Goal: Check status: Check status

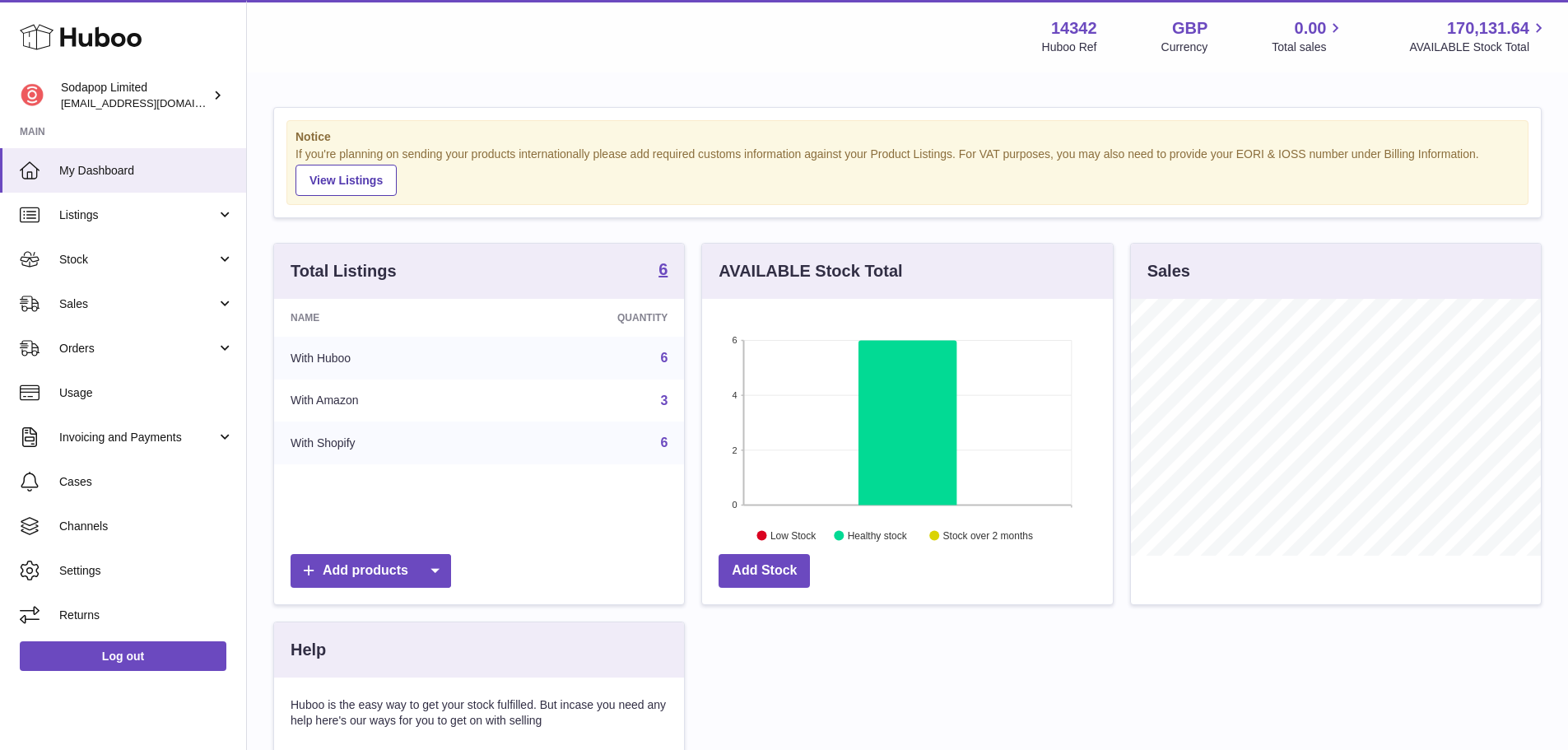
scroll to position [257, 410]
click at [109, 320] on link "Sales" at bounding box center [122, 304] width 246 height 44
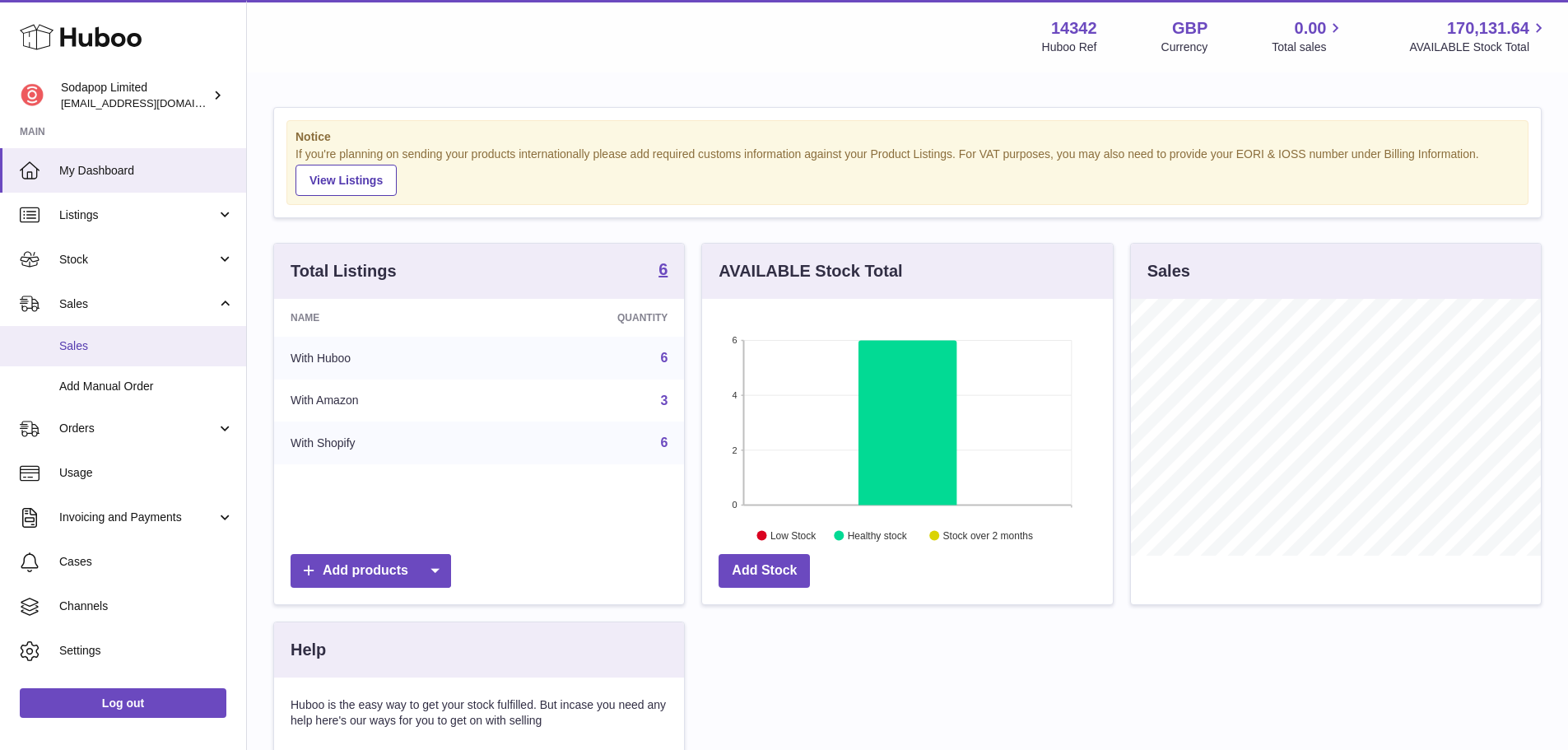
click at [146, 352] on span "Sales" at bounding box center [146, 346] width 174 height 16
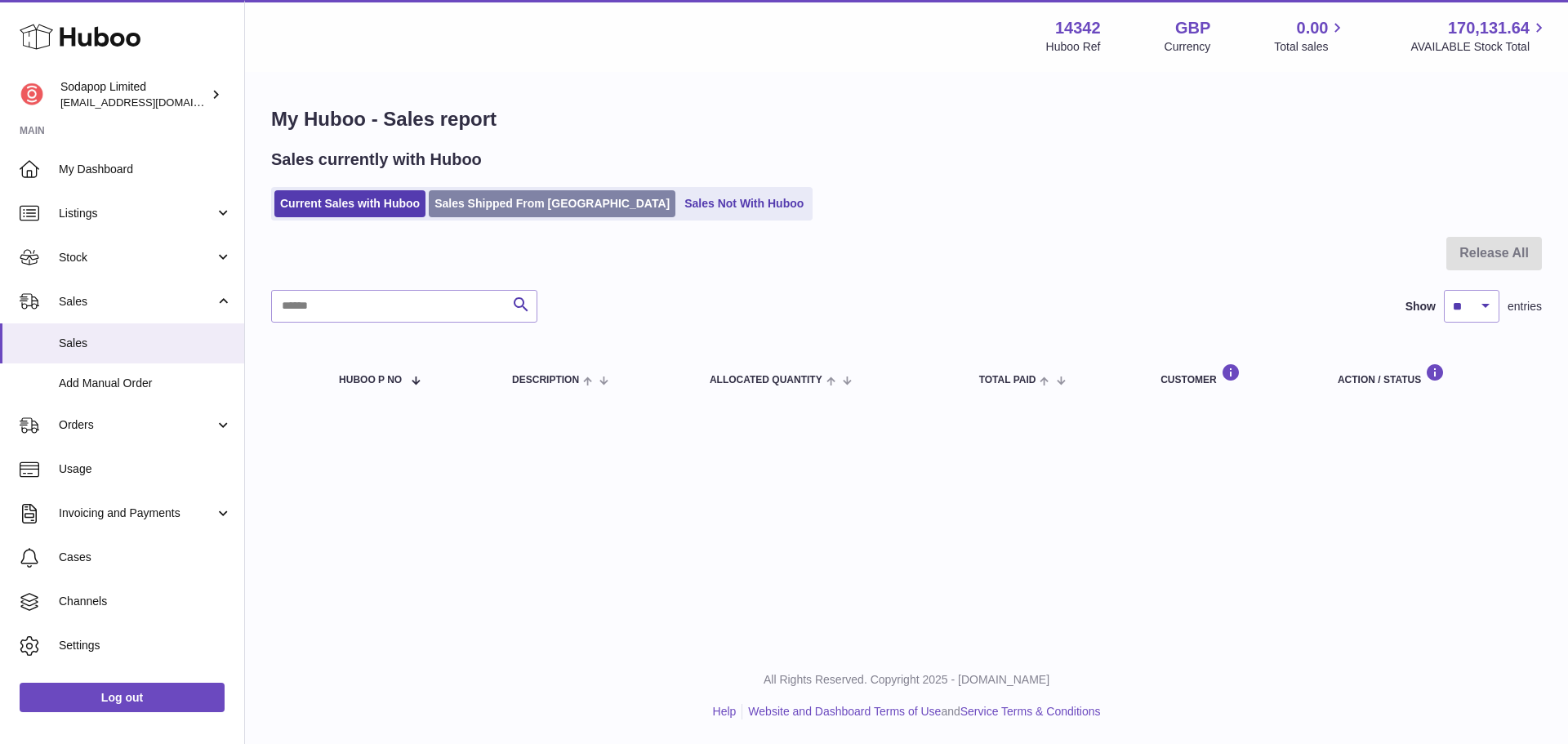
click at [519, 206] on link "Sales Shipped From [GEOGRAPHIC_DATA]" at bounding box center [552, 204] width 246 height 27
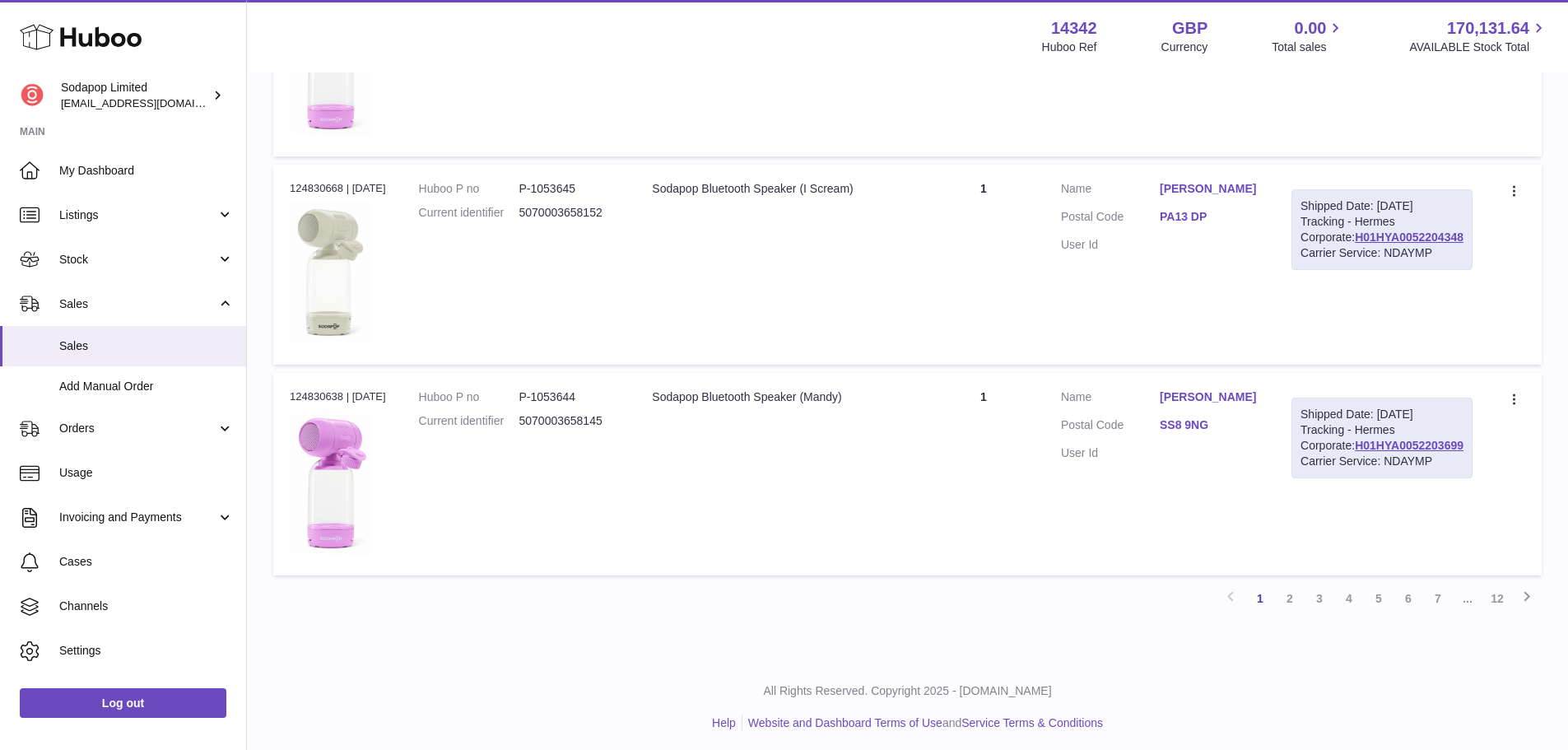
scroll to position [1890, 0]
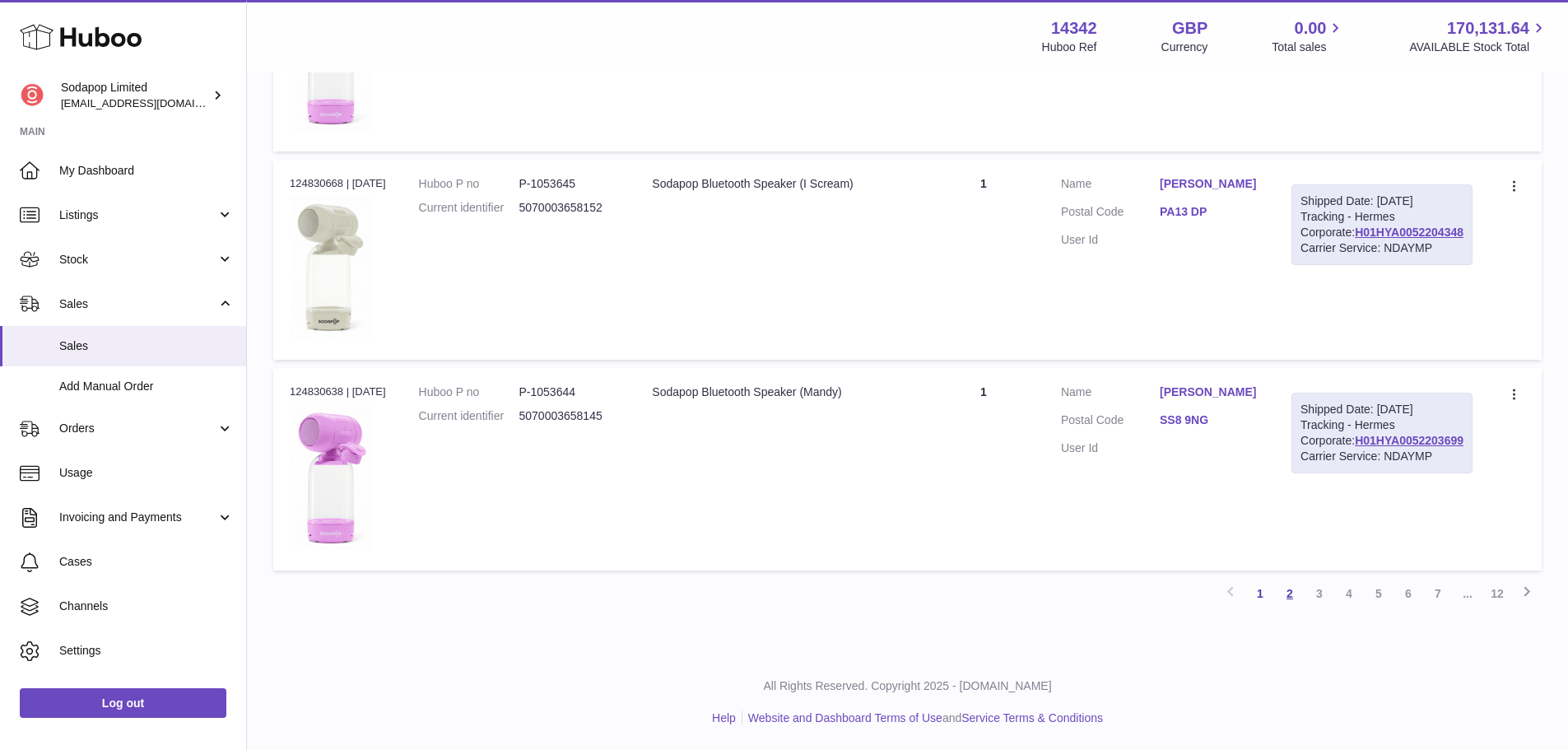
click at [1279, 589] on link "2" at bounding box center [1290, 594] width 30 height 30
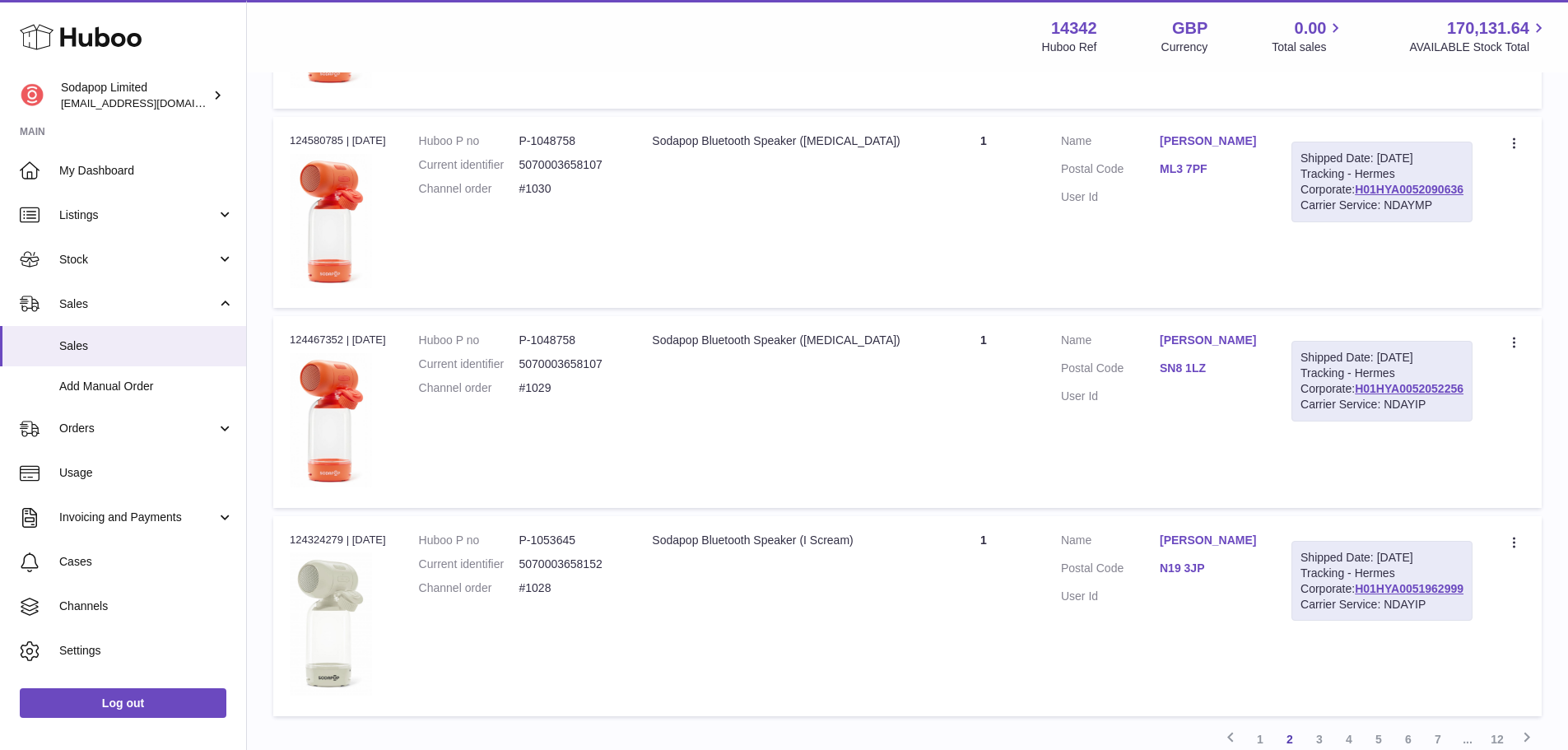
scroll to position [1876, 0]
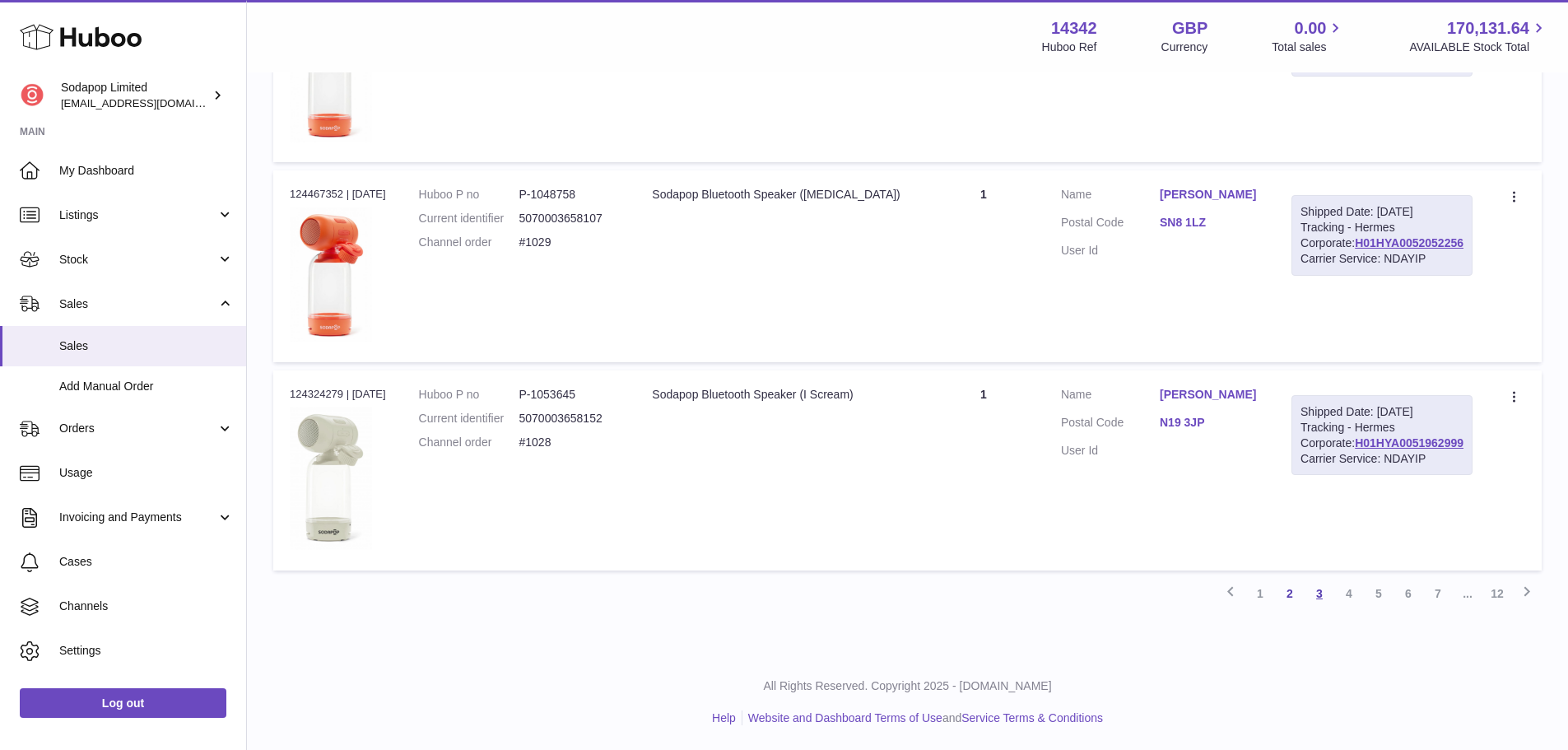
click at [1321, 596] on link "3" at bounding box center [1320, 594] width 30 height 30
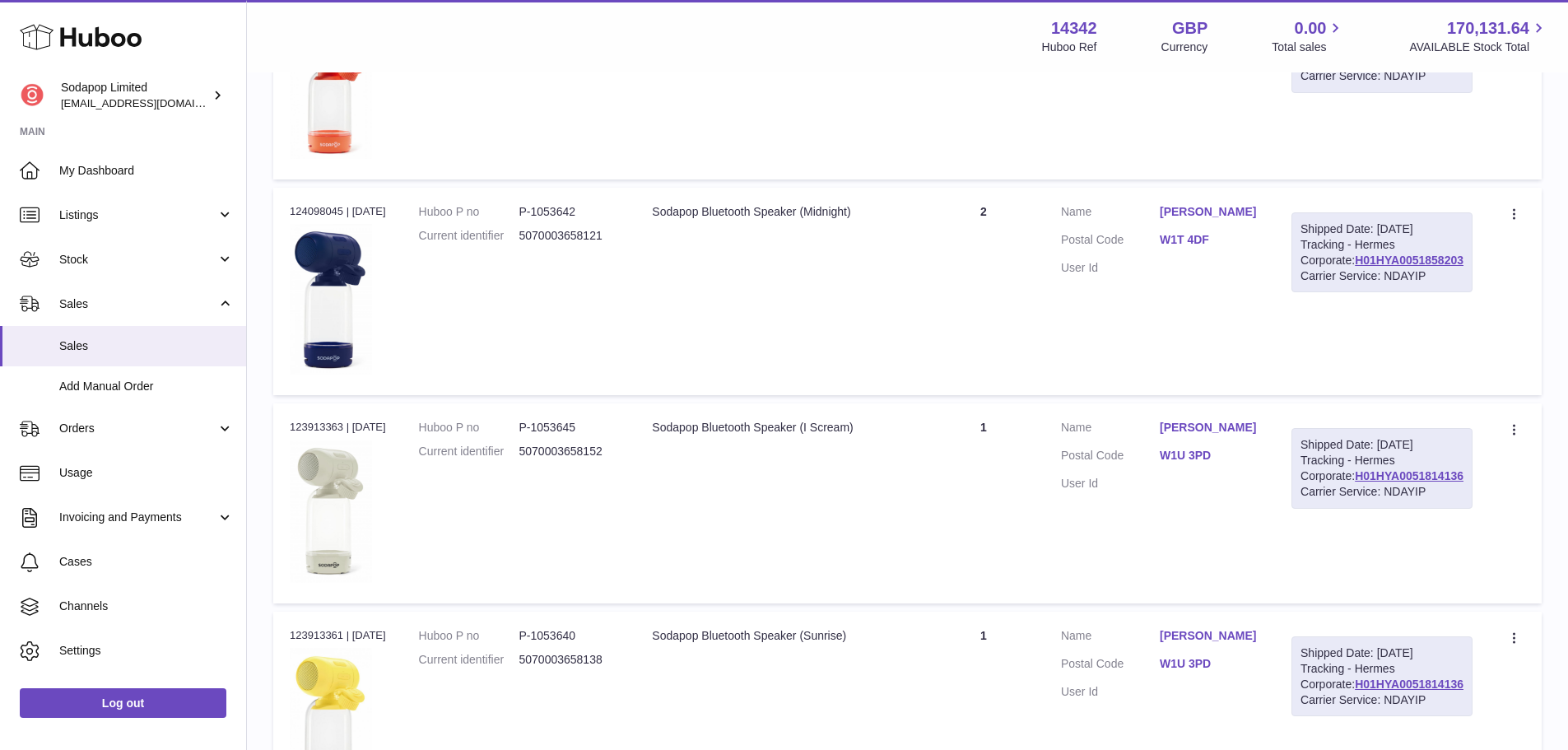
scroll to position [1911, 0]
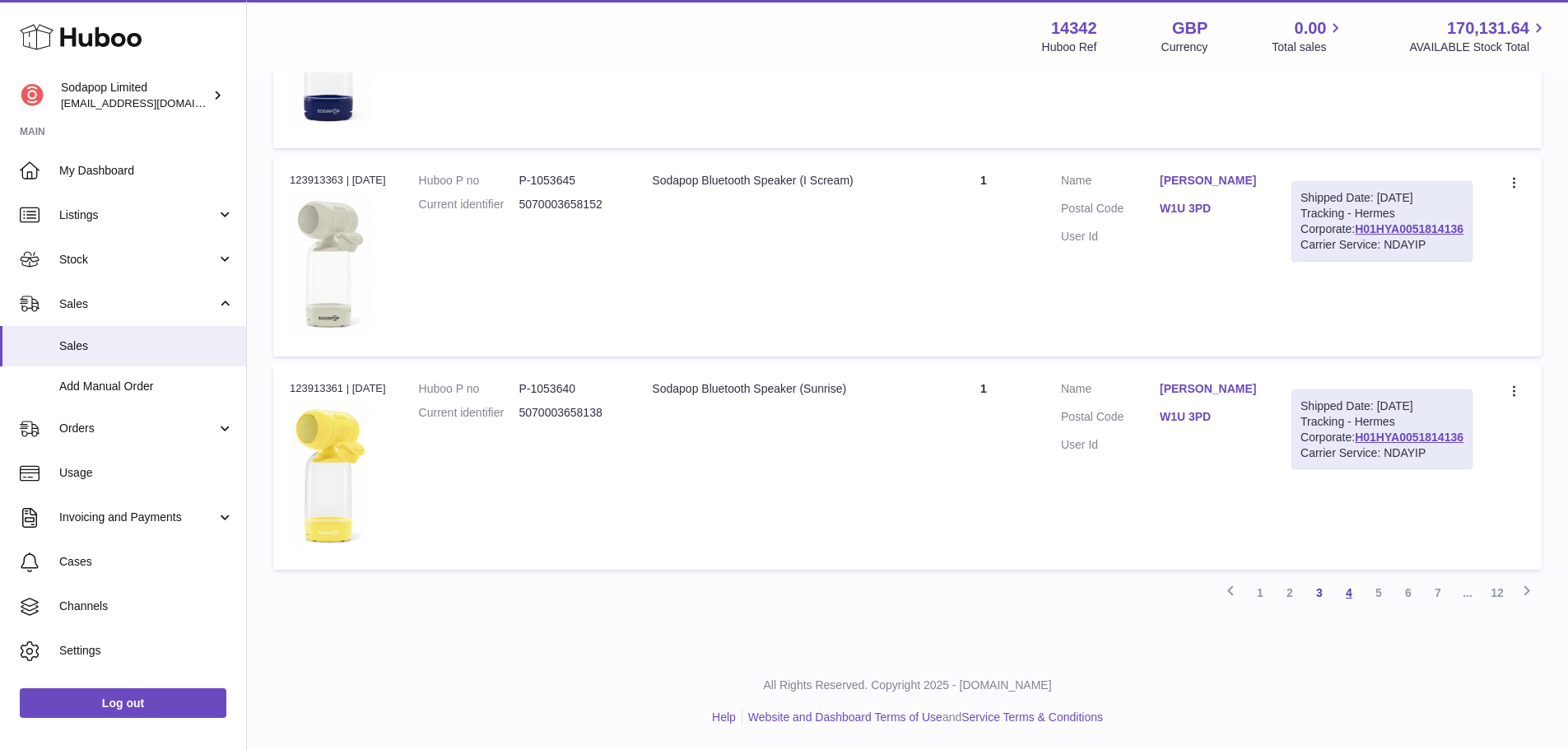
click at [1342, 598] on link "4" at bounding box center [1350, 593] width 30 height 30
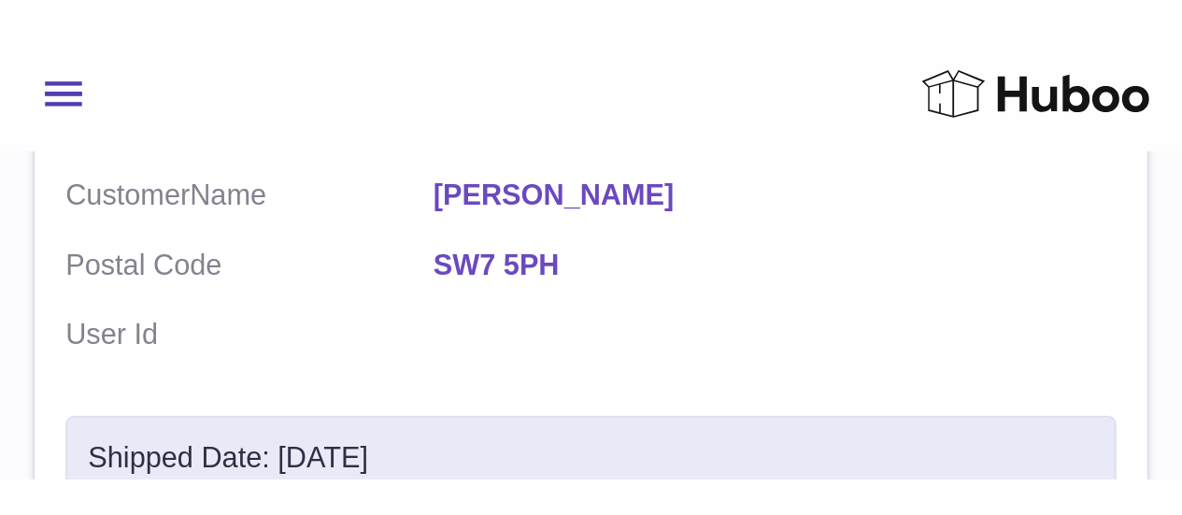
scroll to position [1454, 0]
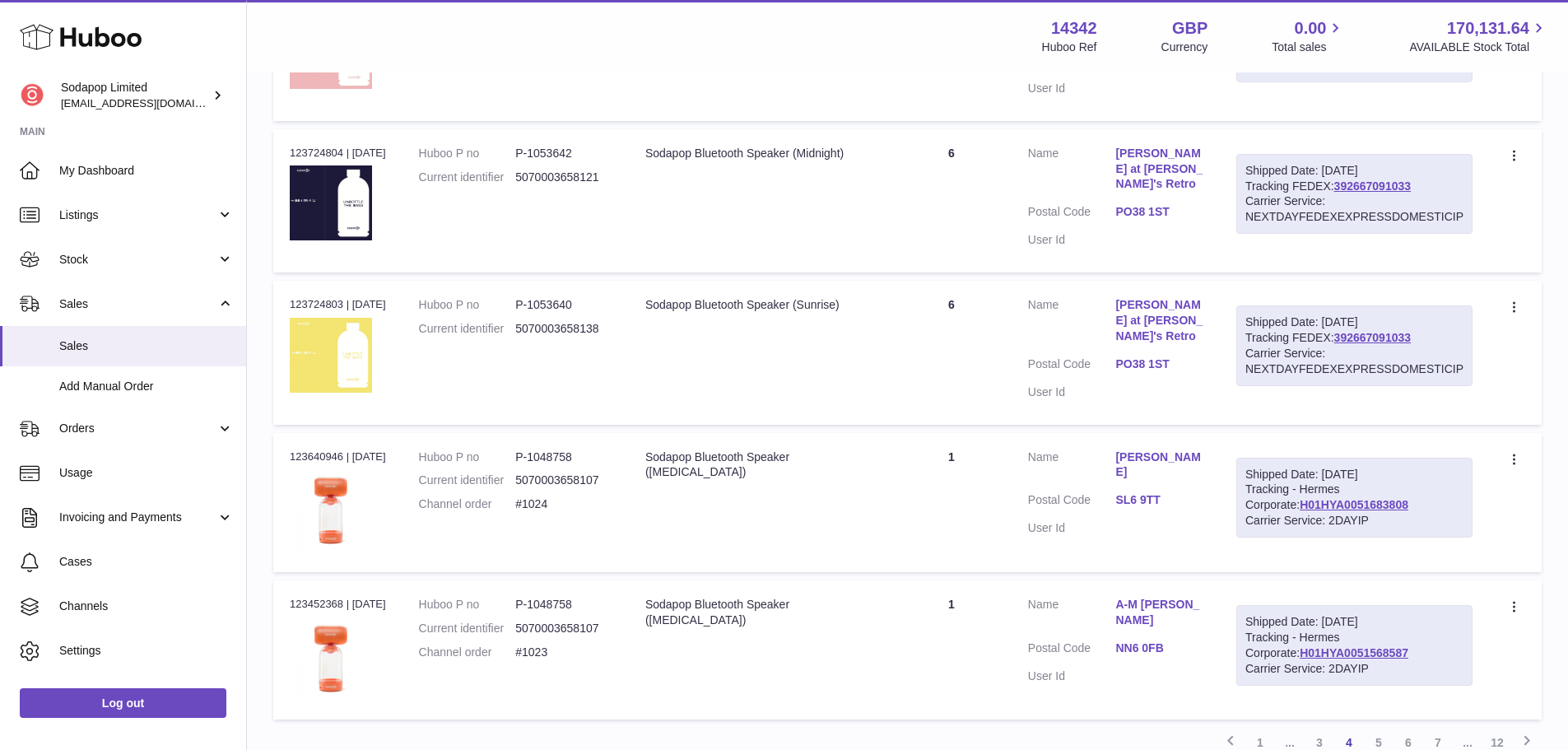
click at [711, 364] on td "Description Sodapop Bluetooth Speaker (Sunrise)" at bounding box center [760, 353] width 263 height 144
